Goal: Find specific page/section: Find specific page/section

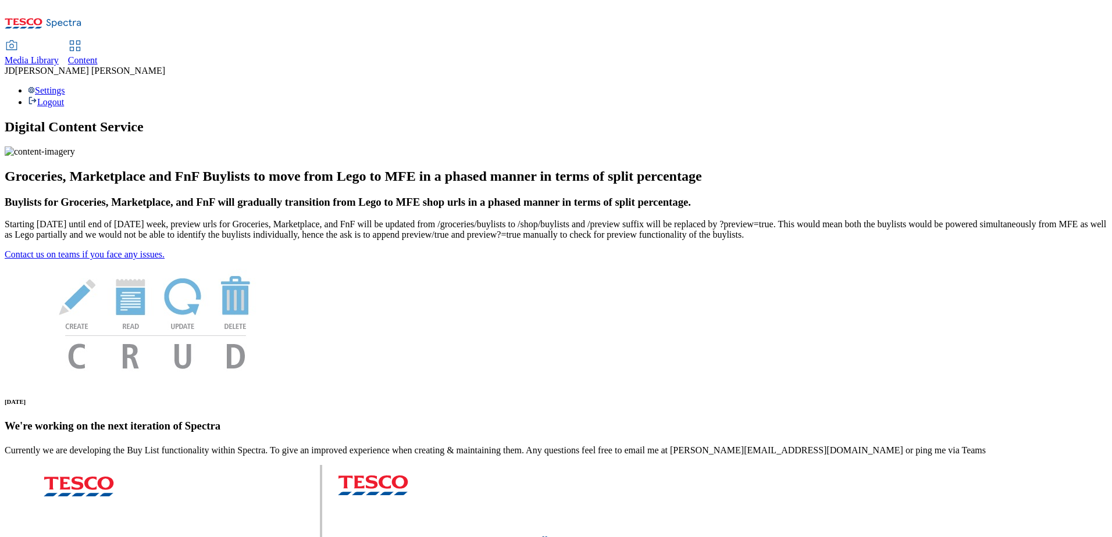
click at [59, 55] on span "Media Library" at bounding box center [32, 60] width 54 height 10
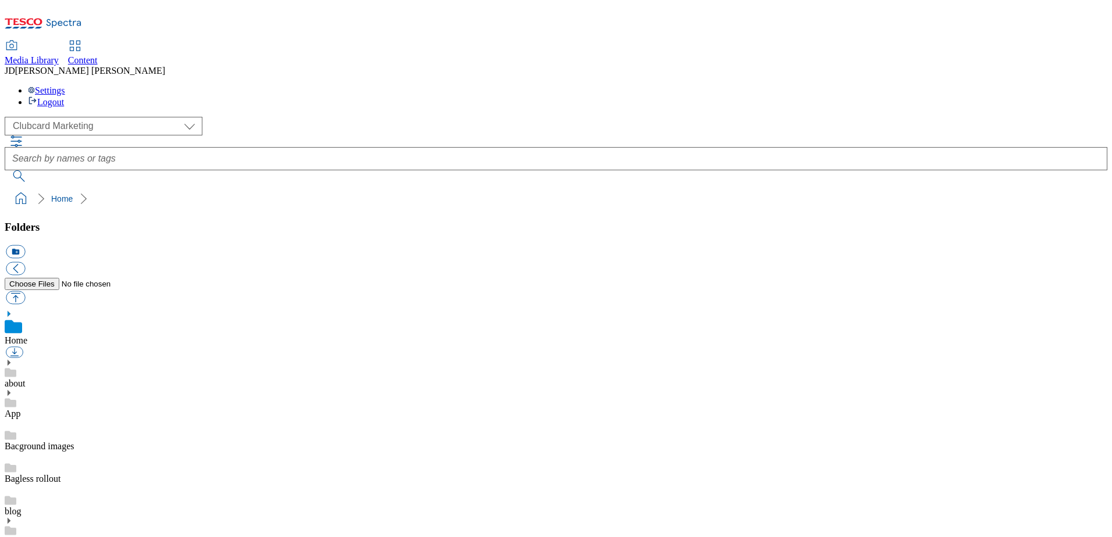
scroll to position [1, 0]
click at [45, 117] on select "Clubcard Marketing Dotcom UK FnF Stores GHS Marketing UK GHS Product UK Realfood" at bounding box center [104, 126] width 198 height 19
select select "flare-ghs-mktg"
click at [8, 117] on select "Clubcard Marketing Dotcom UK FnF Stores GHS Marketing UK GHS Product UK Realfood" at bounding box center [104, 126] width 198 height 19
click at [13, 482] on icon at bounding box center [9, 486] width 8 height 8
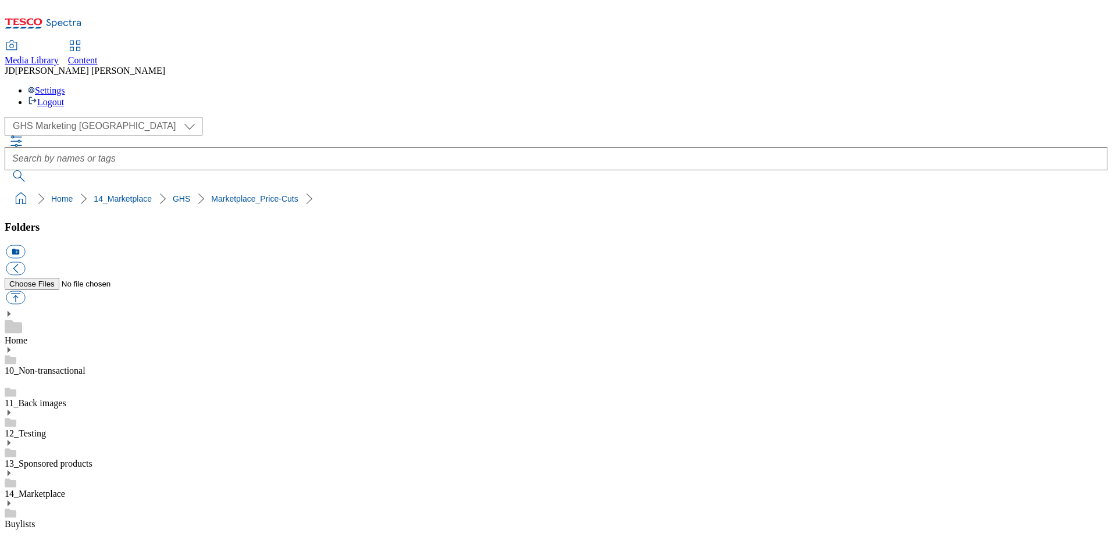
drag, startPoint x: 872, startPoint y: 215, endPoint x: 816, endPoint y: 377, distance: 171.6
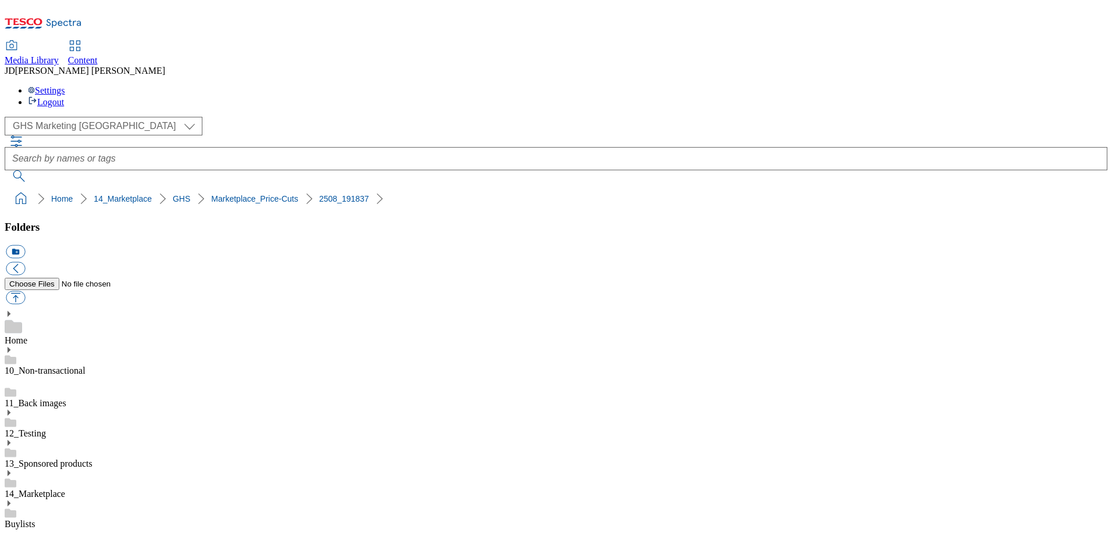
click at [82, 39] on icon at bounding box center [75, 46] width 14 height 14
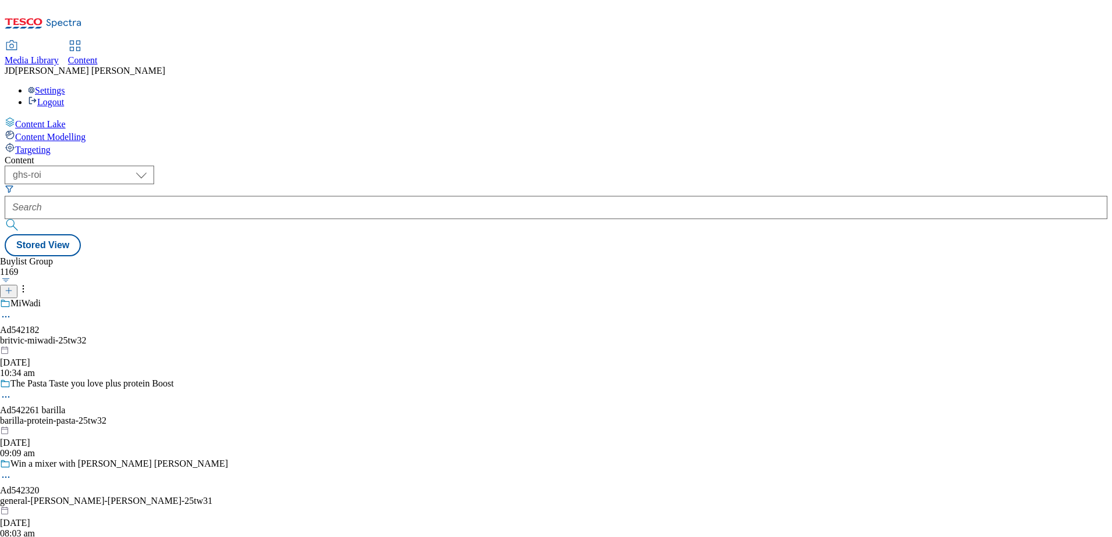
click at [147, 155] on div "Content ( optional ) ghs-roi ghs-uk ghs-roi Stored View Buylist Group 1169 MiWa…" at bounding box center [556, 205] width 1102 height 101
click at [154, 166] on select "ghs-roi ghs-uk" at bounding box center [79, 175] width 149 height 19
select select "ghs-uk"
click at [151, 166] on select "ghs-roi ghs-uk" at bounding box center [79, 175] width 149 height 19
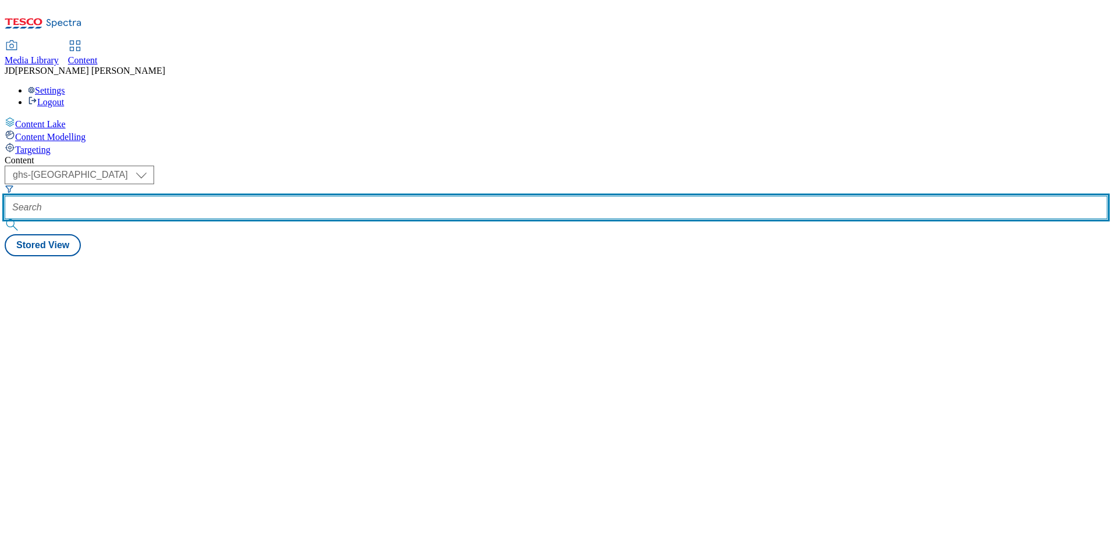
click at [265, 196] on input "text" at bounding box center [556, 207] width 1102 height 23
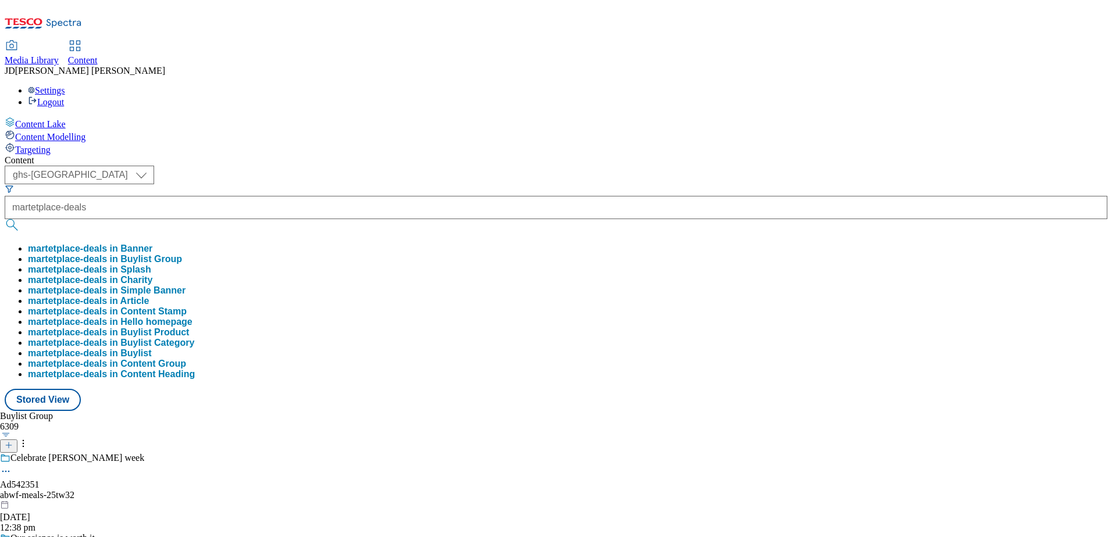
click at [182, 254] on button "martetplace-deals in Buylist Group" at bounding box center [105, 259] width 154 height 10
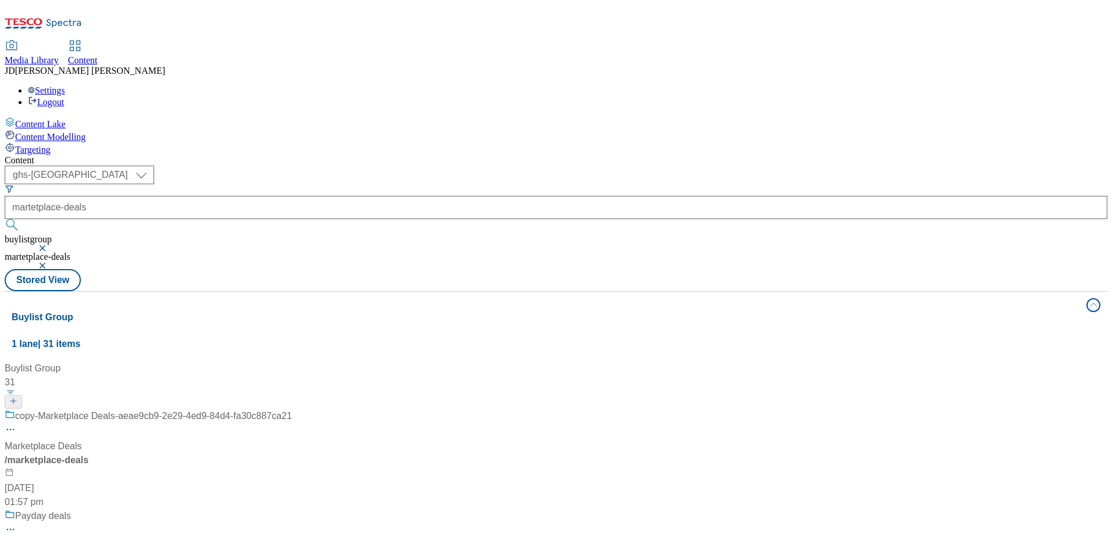
scroll to position [58, 0]
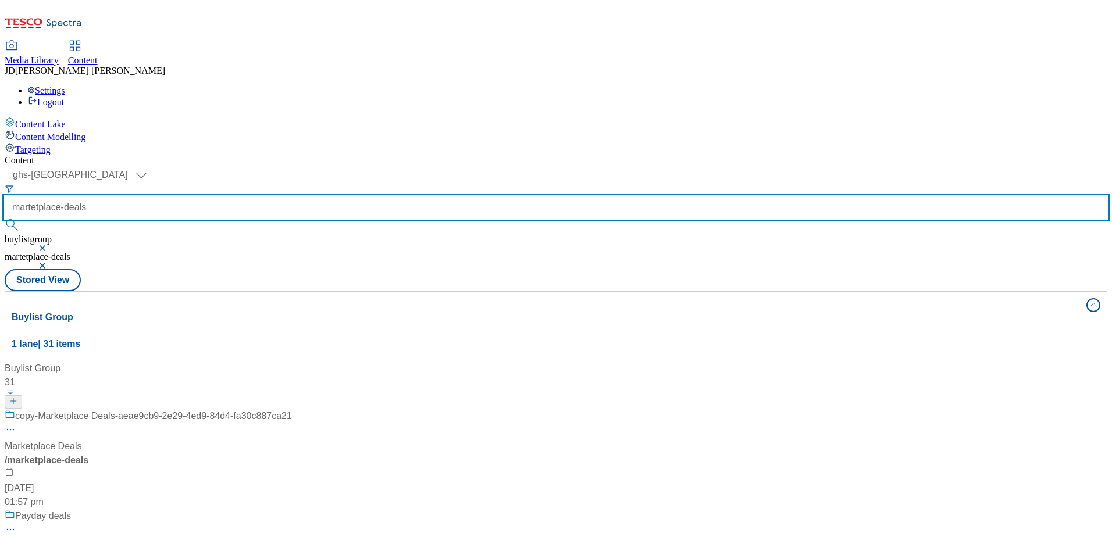
click at [287, 196] on input "martetplace-deals" at bounding box center [556, 207] width 1102 height 23
click at [323, 196] on input "martetplace-deals" at bounding box center [556, 207] width 1102 height 23
type input "m"
type input "martplace_deal"
click at [5, 219] on button "submit" at bounding box center [13, 225] width 16 height 12
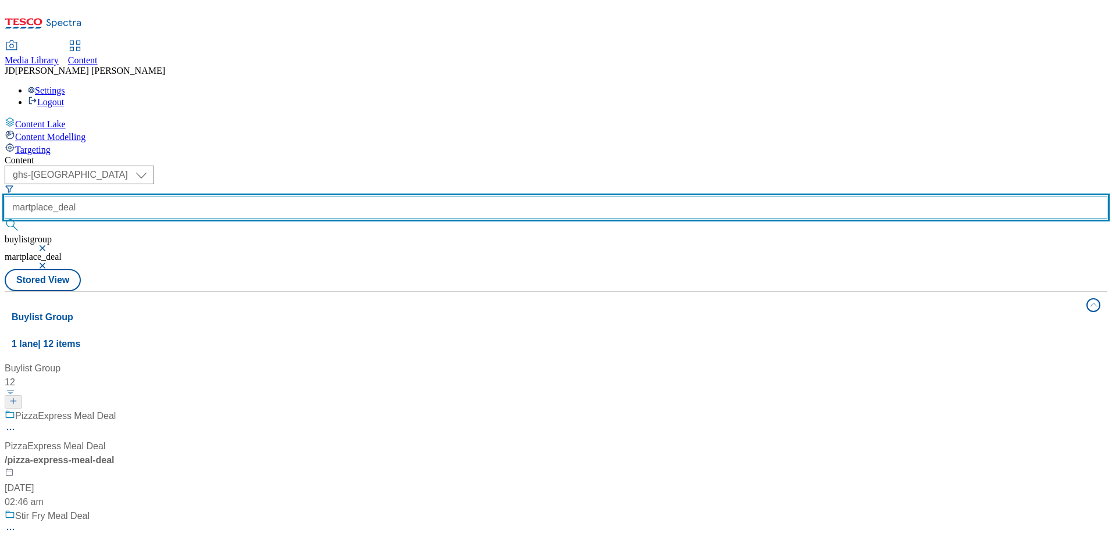
scroll to position [465, 0]
drag, startPoint x: 315, startPoint y: 96, endPoint x: 192, endPoint y: 95, distance: 122.7
click at [192, 166] on div "( optional ) ghs-roi ghs-uk ghs-uk martplace_deal buylistgroup martplace_deal" at bounding box center [556, 217] width 1102 height 103
type input "marketplace-deals"
click at [5, 219] on button "submit" at bounding box center [13, 225] width 16 height 12
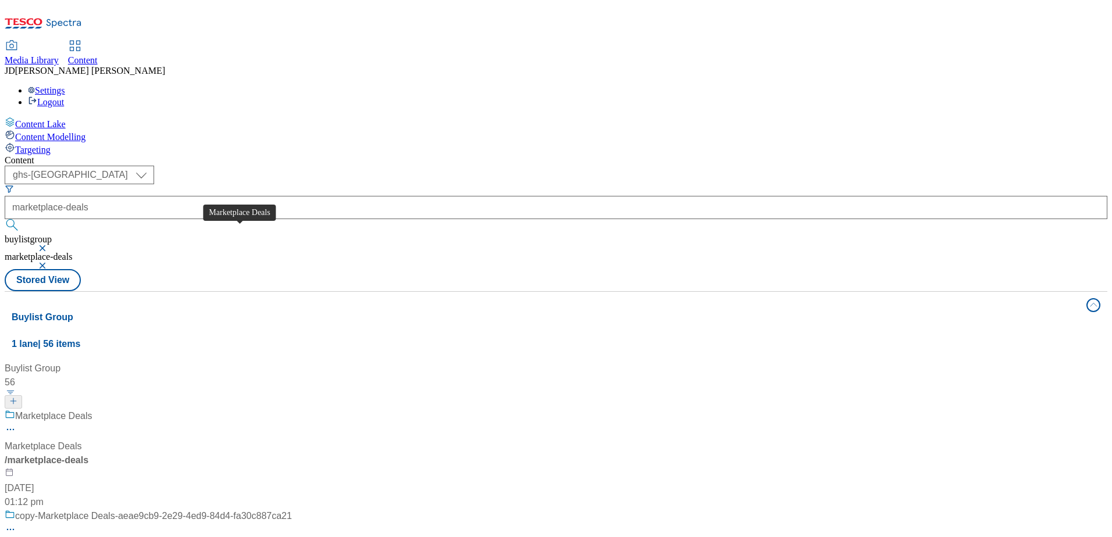
click at [92, 409] on span "Marketplace Deals" at bounding box center [53, 416] width 77 height 15
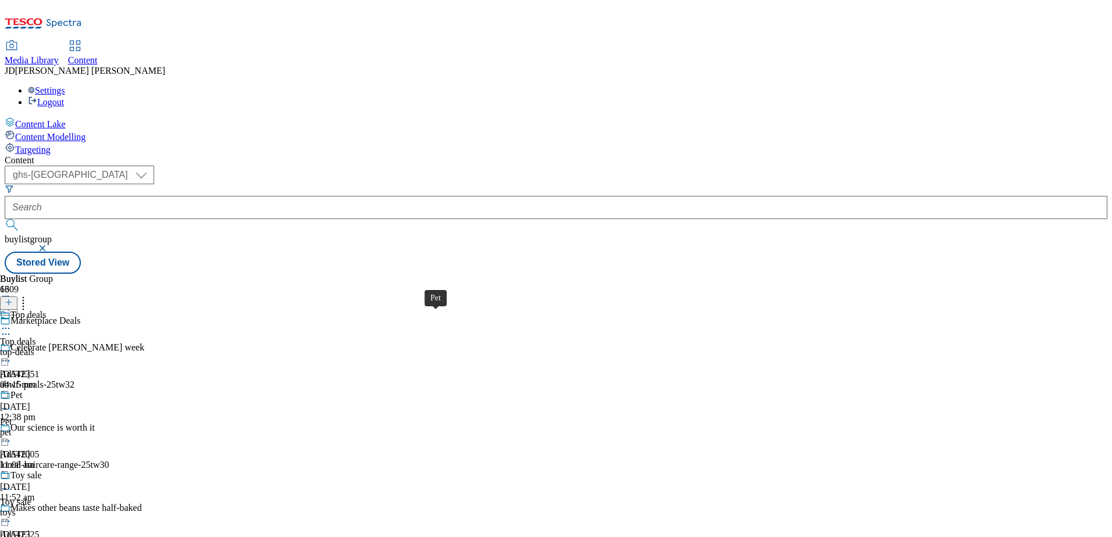
scroll to position [407, 0]
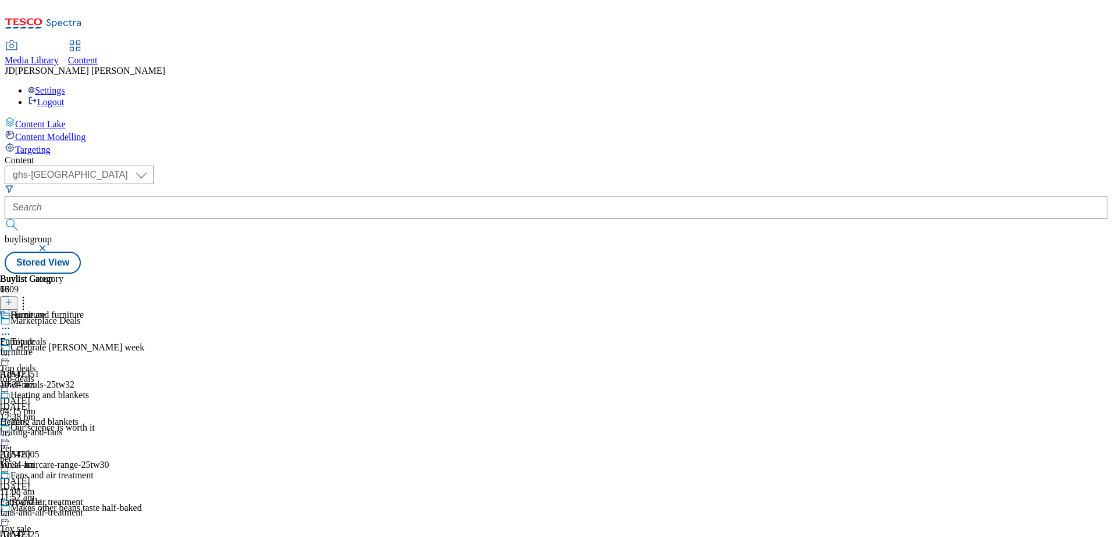
click at [91, 454] on div "pet" at bounding box center [45, 459] width 91 height 10
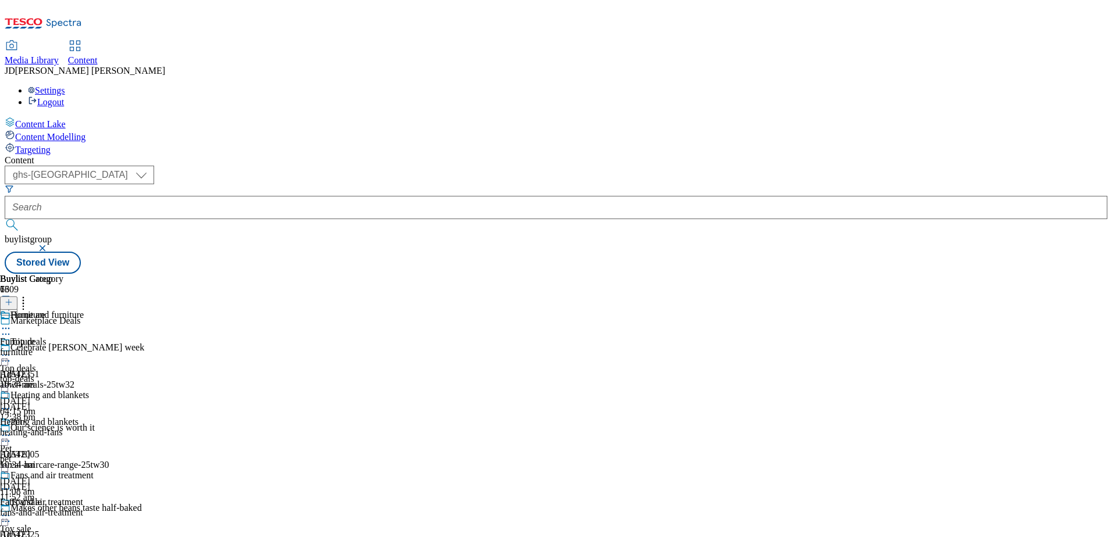
scroll to position [698, 0]
click at [101, 427] on div "hair-grooming" at bounding box center [50, 432] width 101 height 10
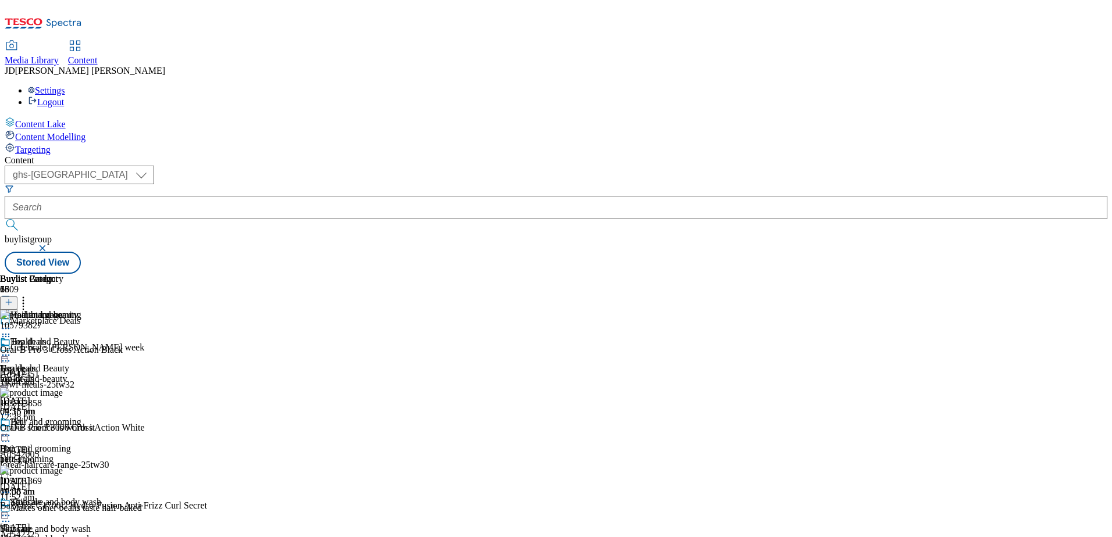
scroll to position [233, 0]
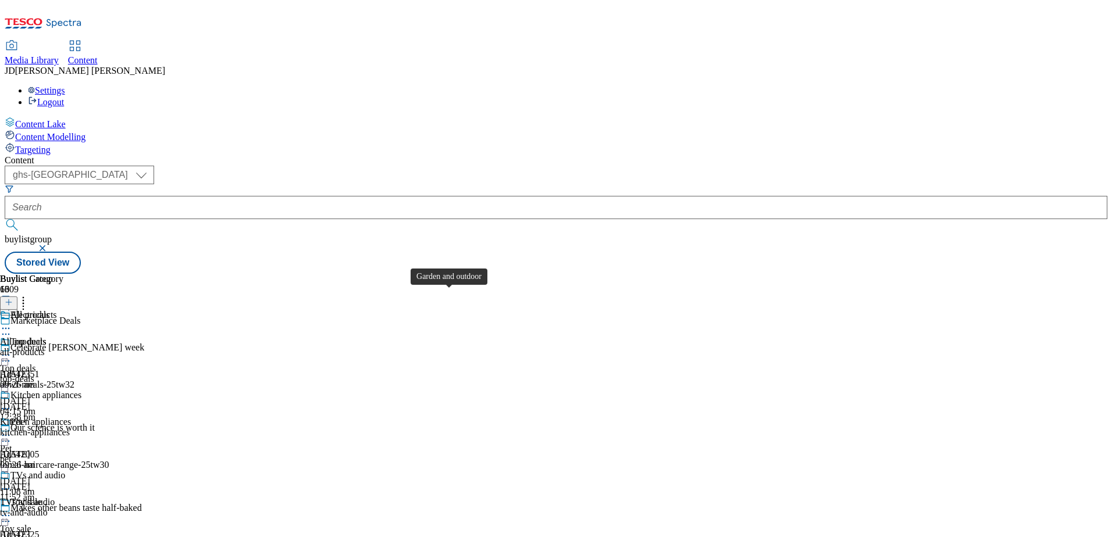
scroll to position [523, 0]
